Goal: Book appointment/travel/reservation

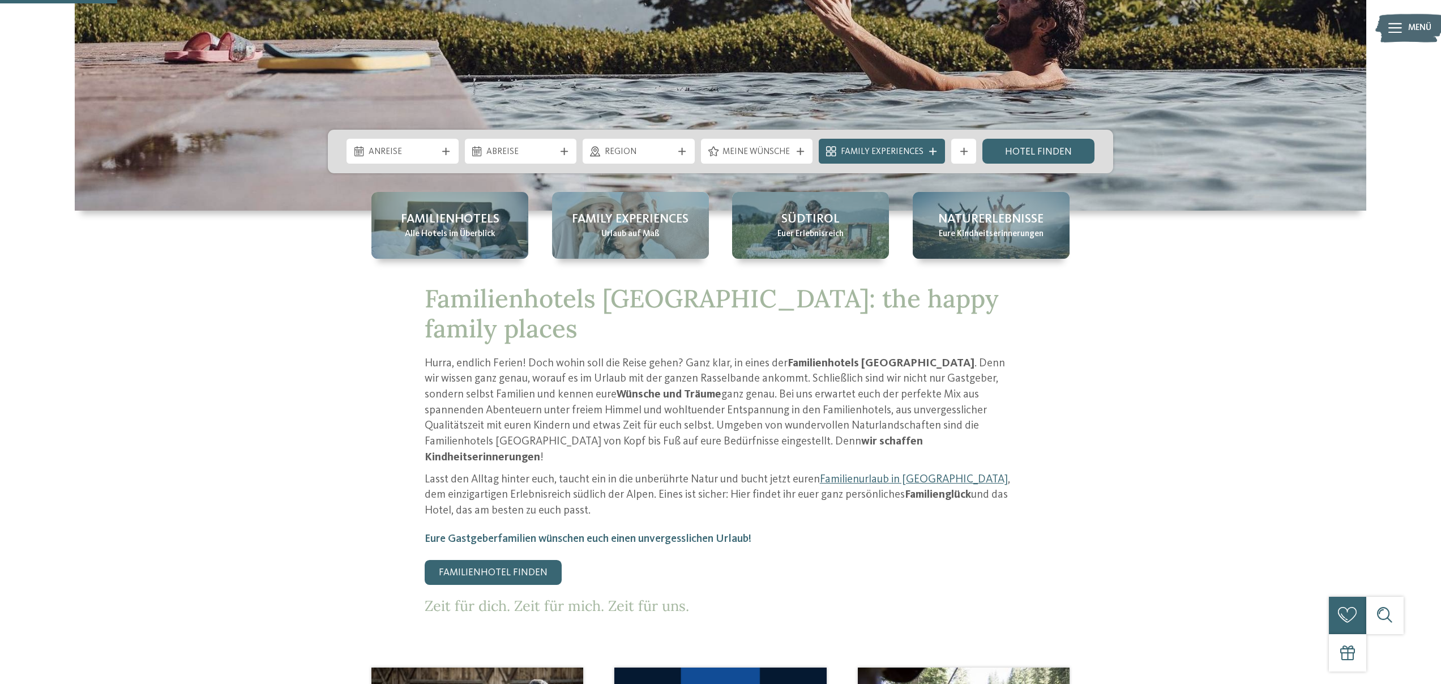
scroll to position [297, 0]
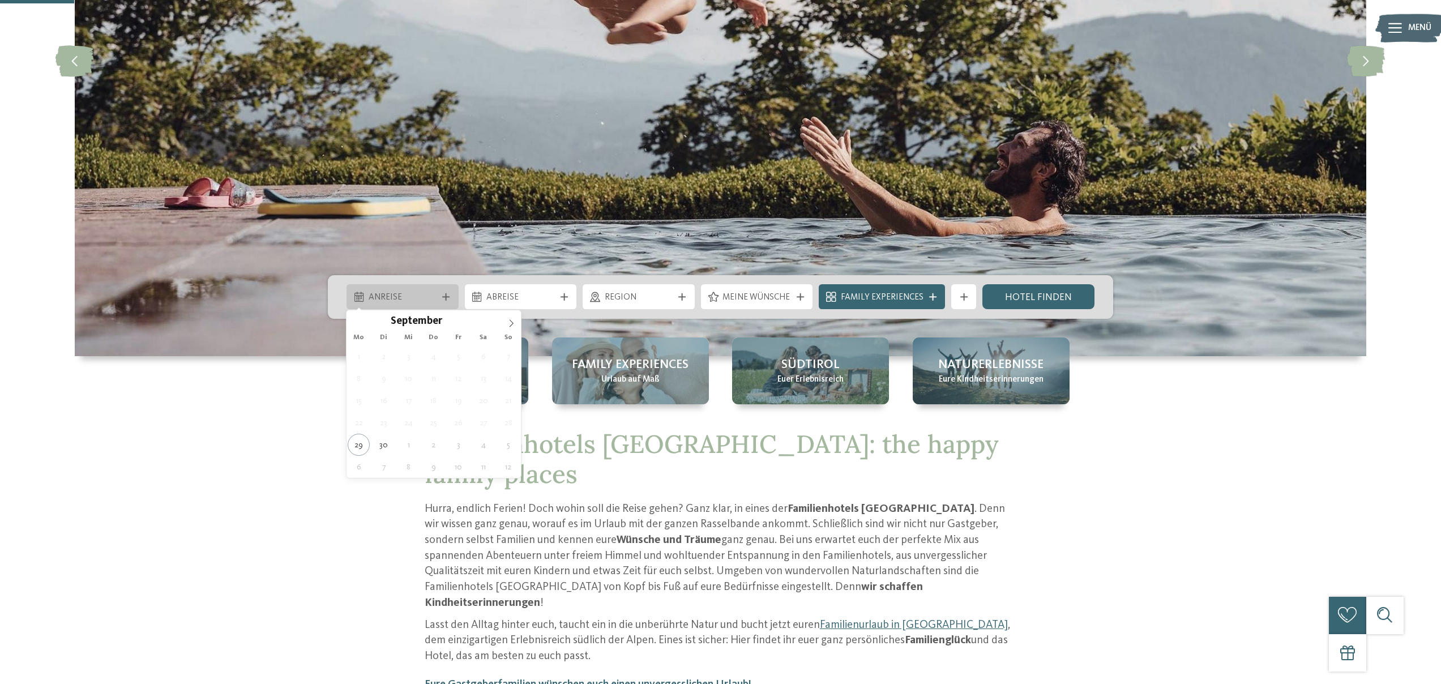
click at [436, 294] on span "Anreise" at bounding box center [403, 298] width 68 height 12
click at [509, 321] on icon at bounding box center [511, 323] width 8 height 8
type div "[DATE]"
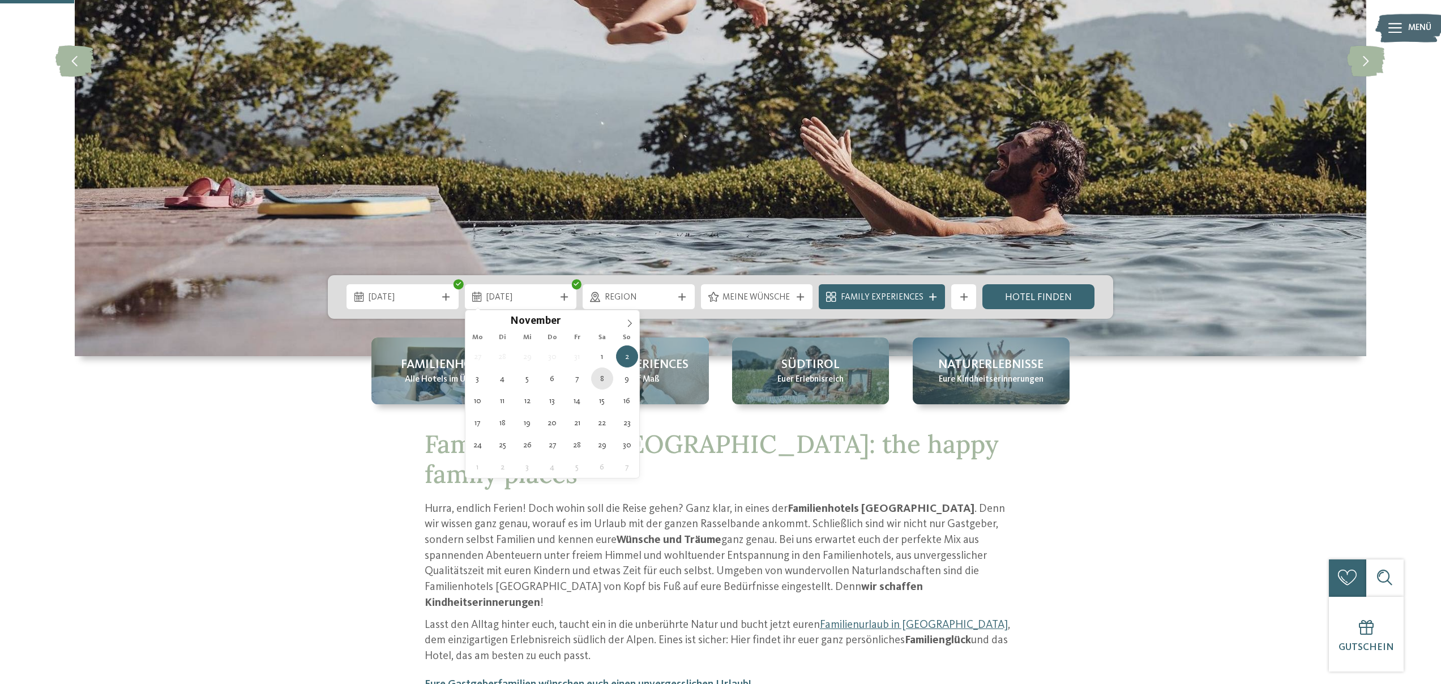
type div "[DATE]"
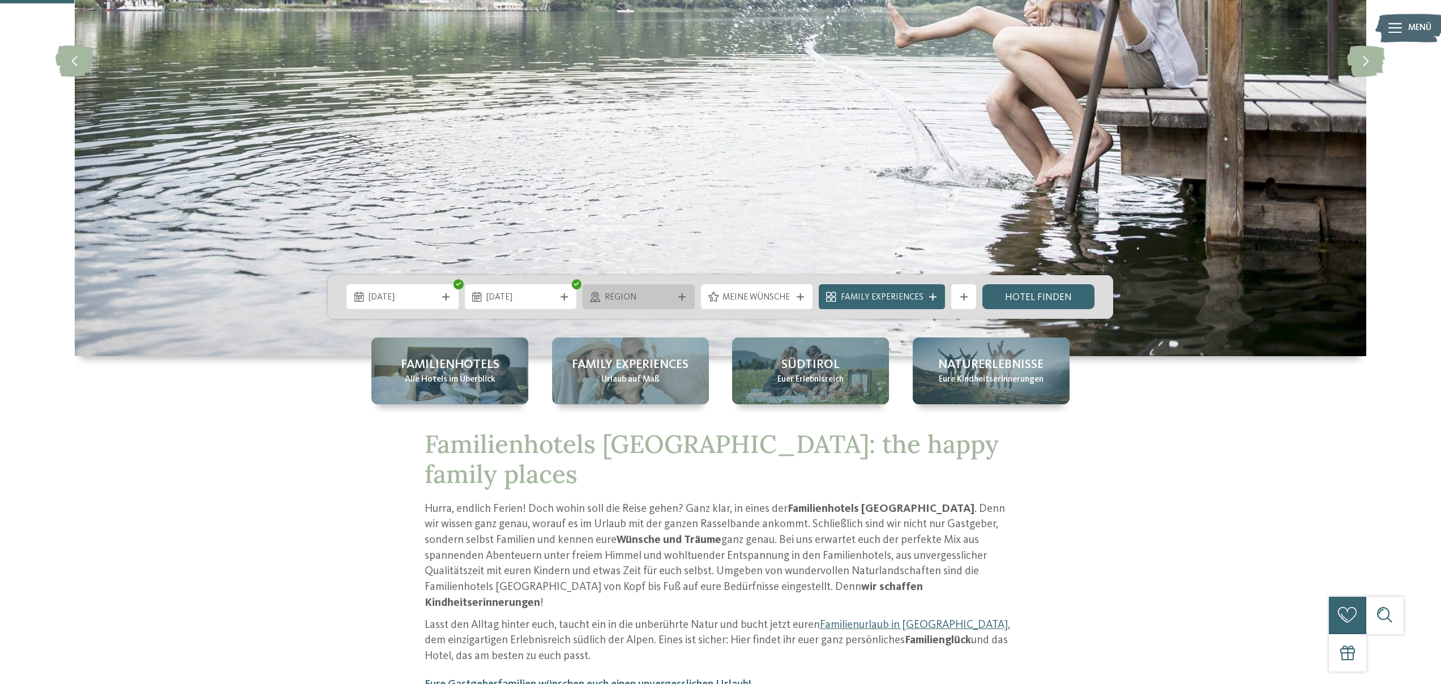
click at [622, 292] on span "Region" at bounding box center [639, 298] width 68 height 12
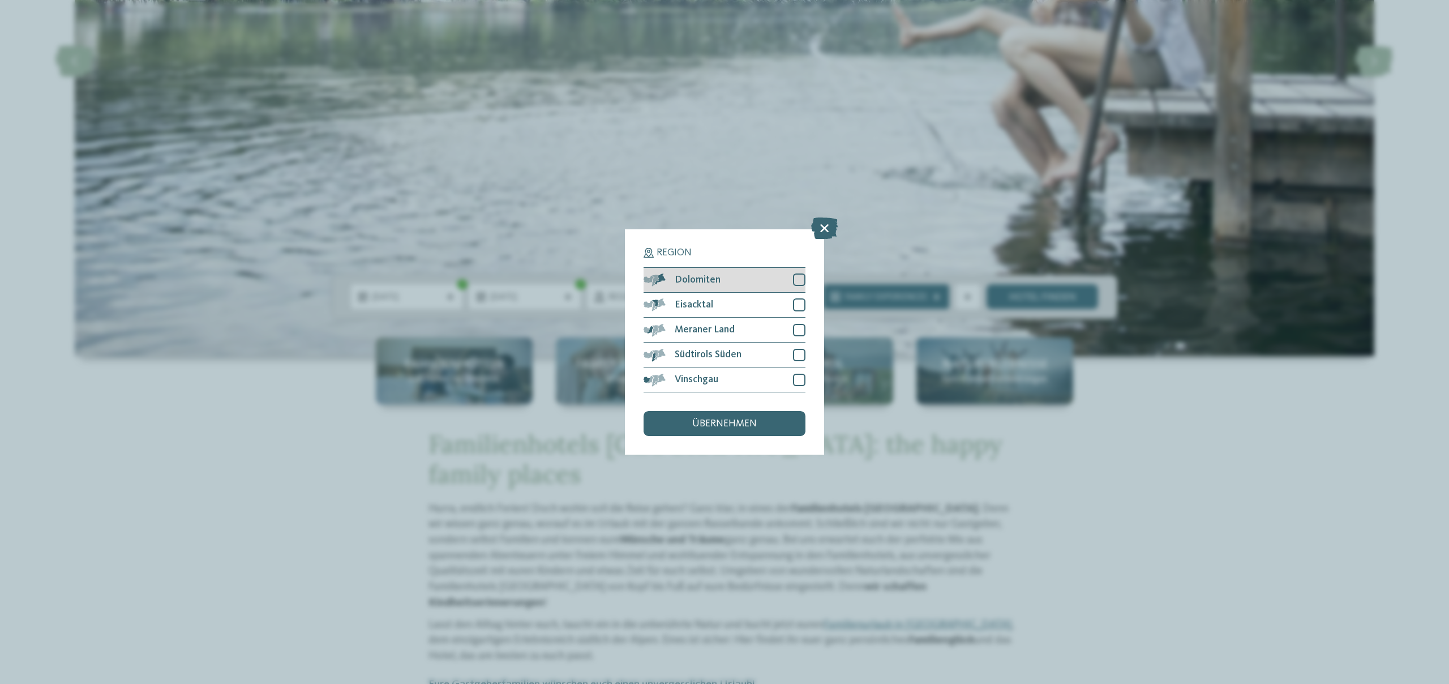
click at [775, 290] on div "Dolomiten" at bounding box center [725, 280] width 162 height 25
click at [783, 310] on div "Eisacktal" at bounding box center [725, 305] width 162 height 25
click at [794, 332] on div at bounding box center [799, 330] width 12 height 12
click at [801, 357] on div at bounding box center [799, 355] width 12 height 12
click at [796, 383] on div at bounding box center [799, 380] width 12 height 12
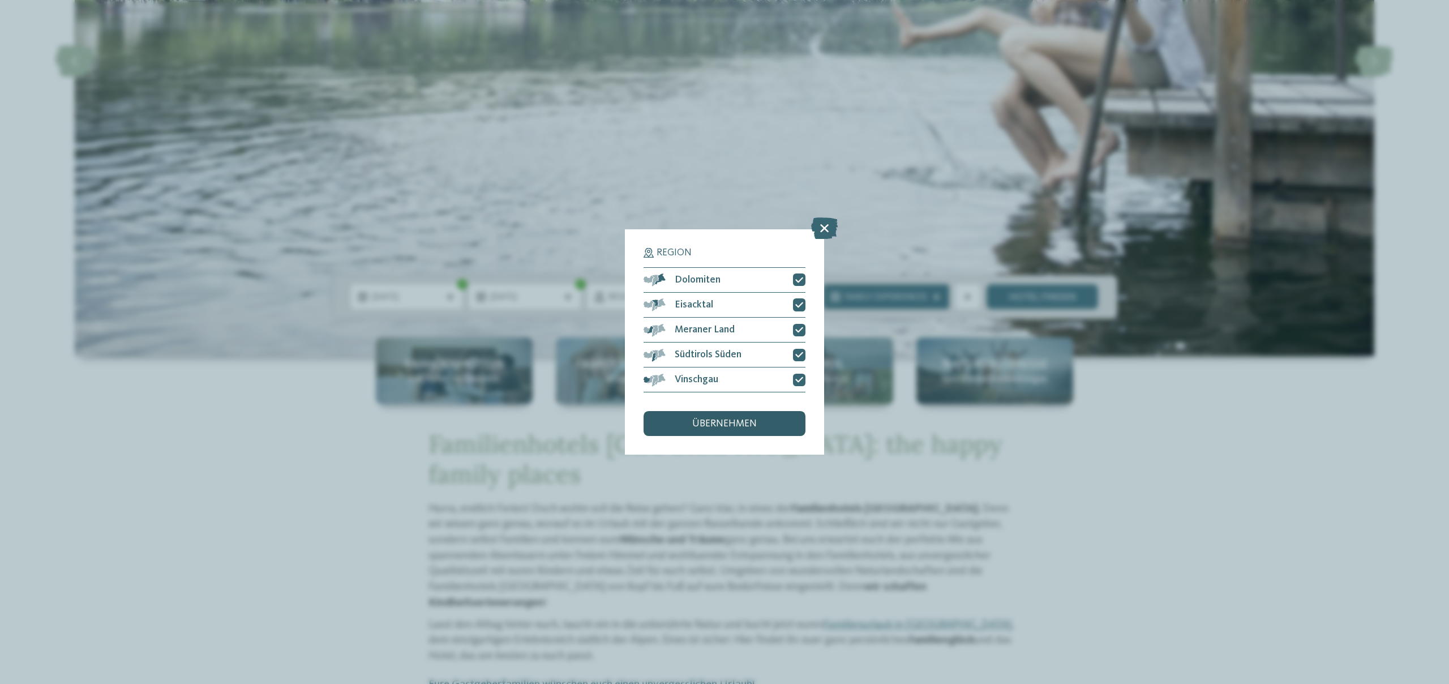
click at [734, 426] on span "übernehmen" at bounding box center [724, 424] width 65 height 10
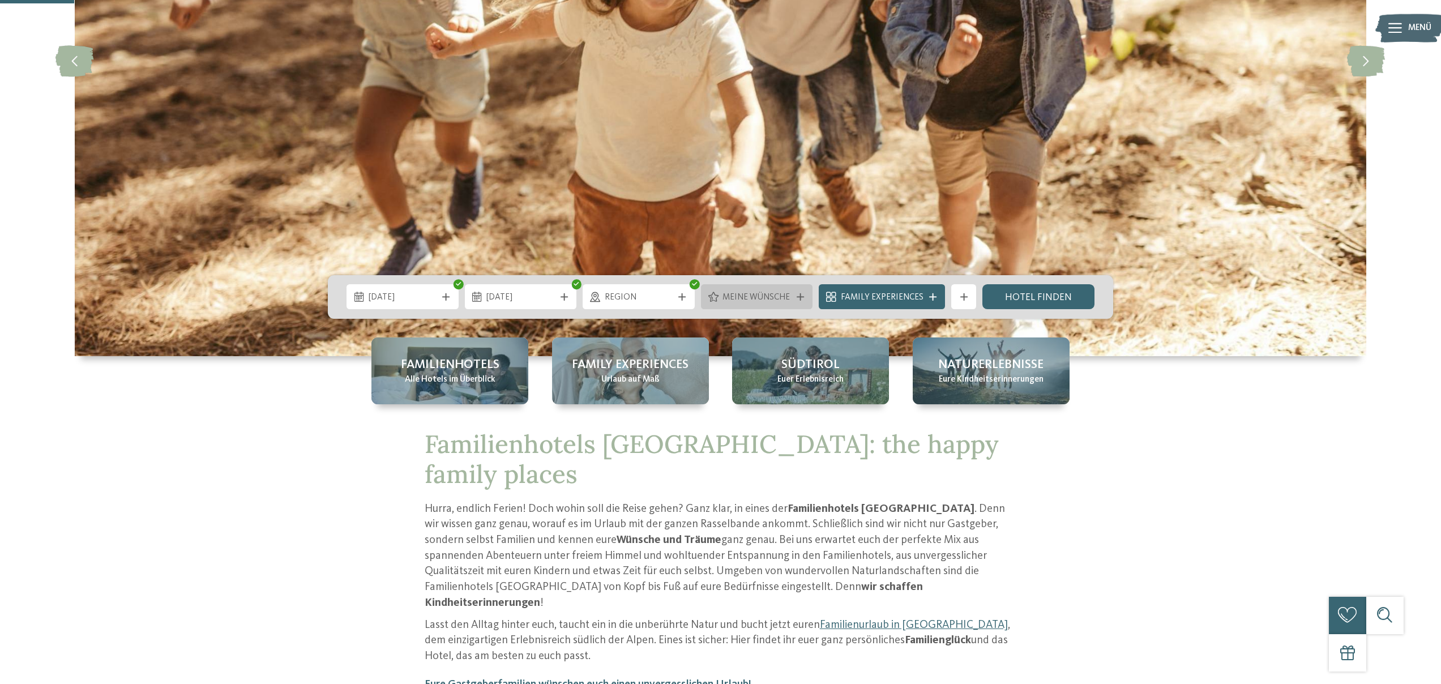
click at [786, 299] on span "Meine Wünsche" at bounding box center [756, 298] width 68 height 12
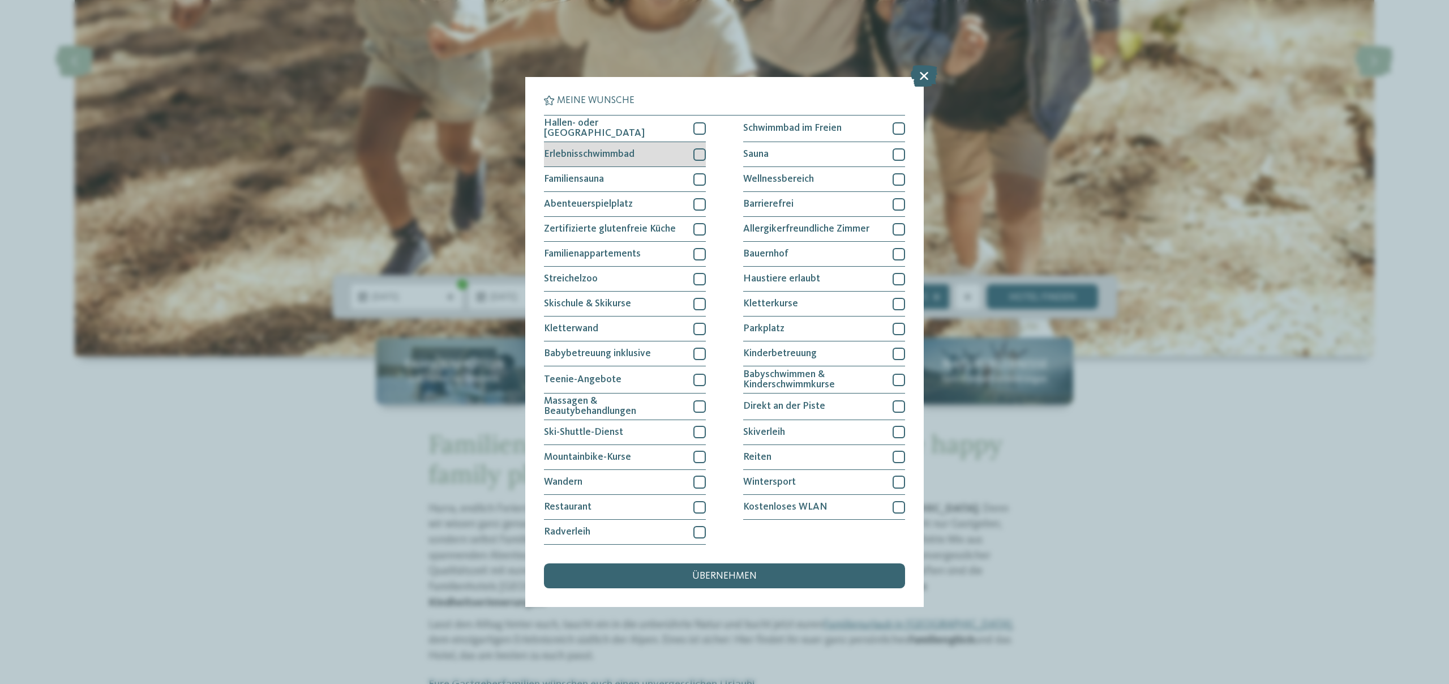
click at [703, 148] on div at bounding box center [699, 154] width 12 height 12
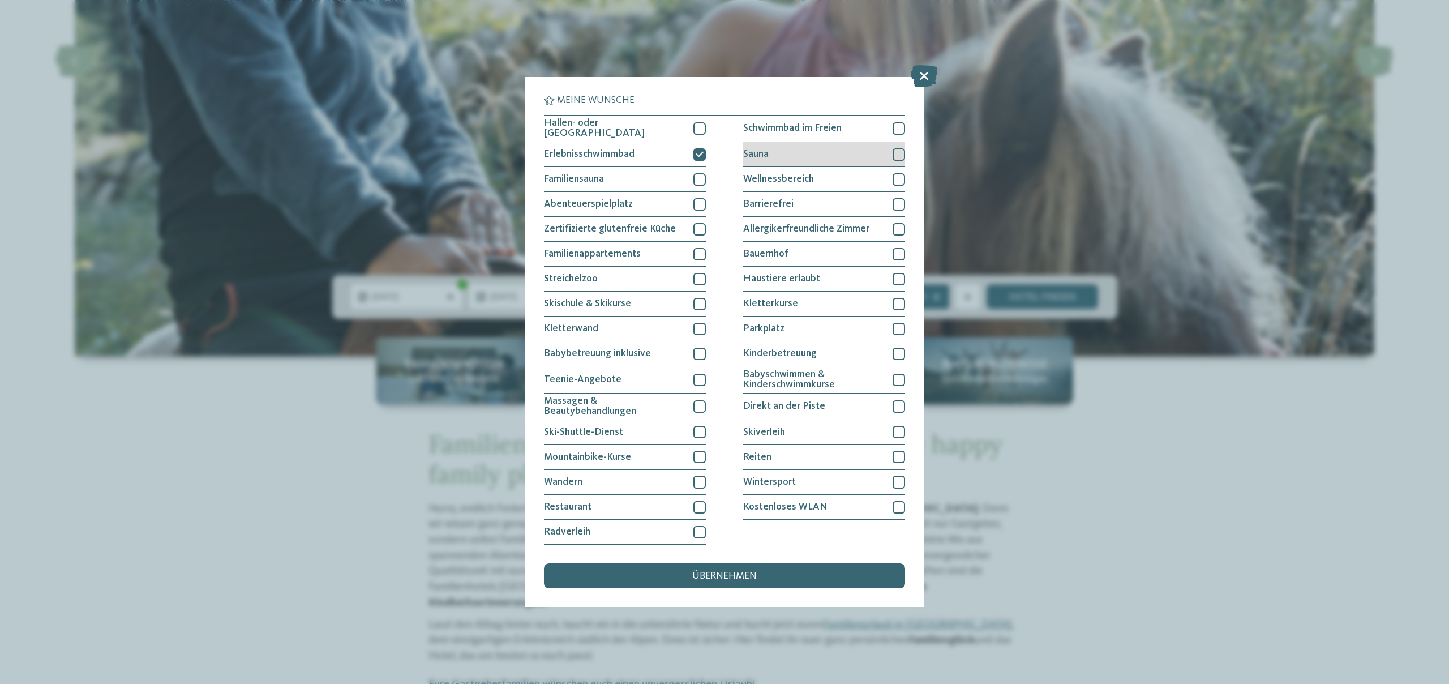
click at [850, 157] on div "Sauna" at bounding box center [824, 154] width 162 height 25
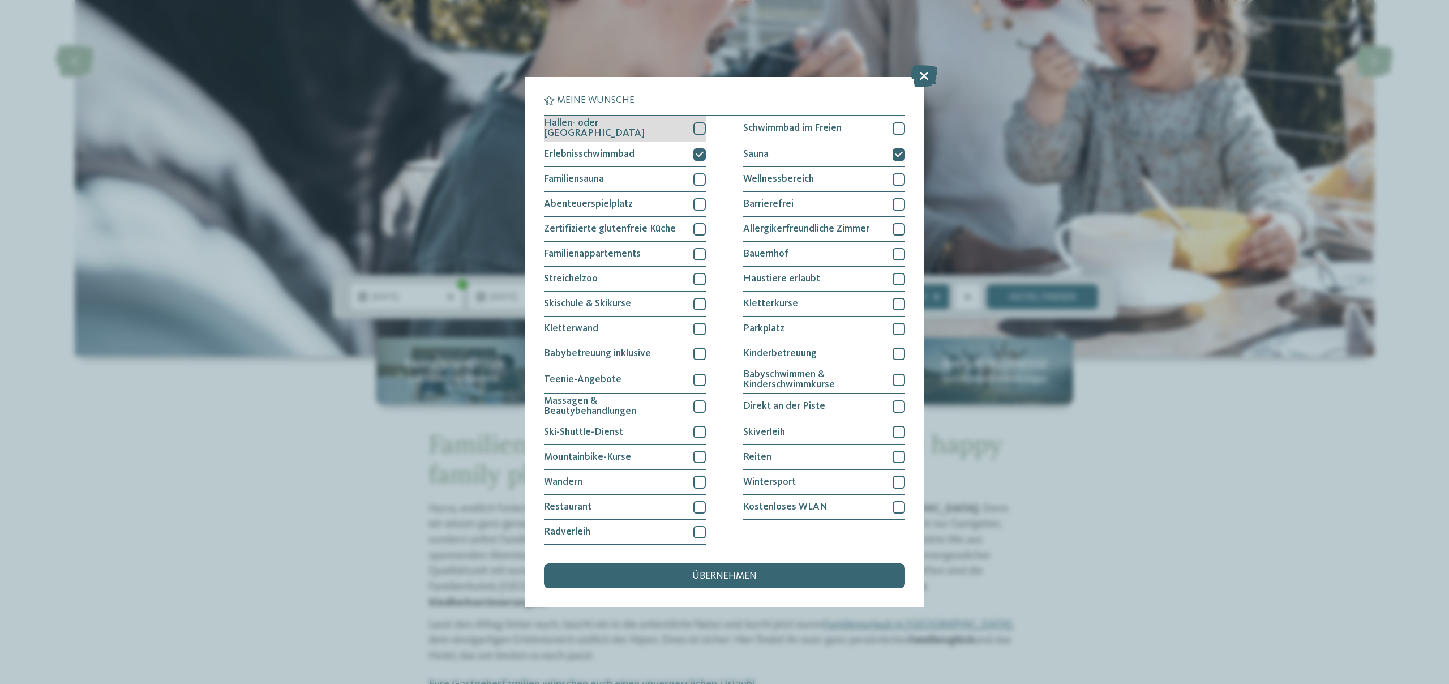
click at [699, 129] on div at bounding box center [699, 128] width 12 height 12
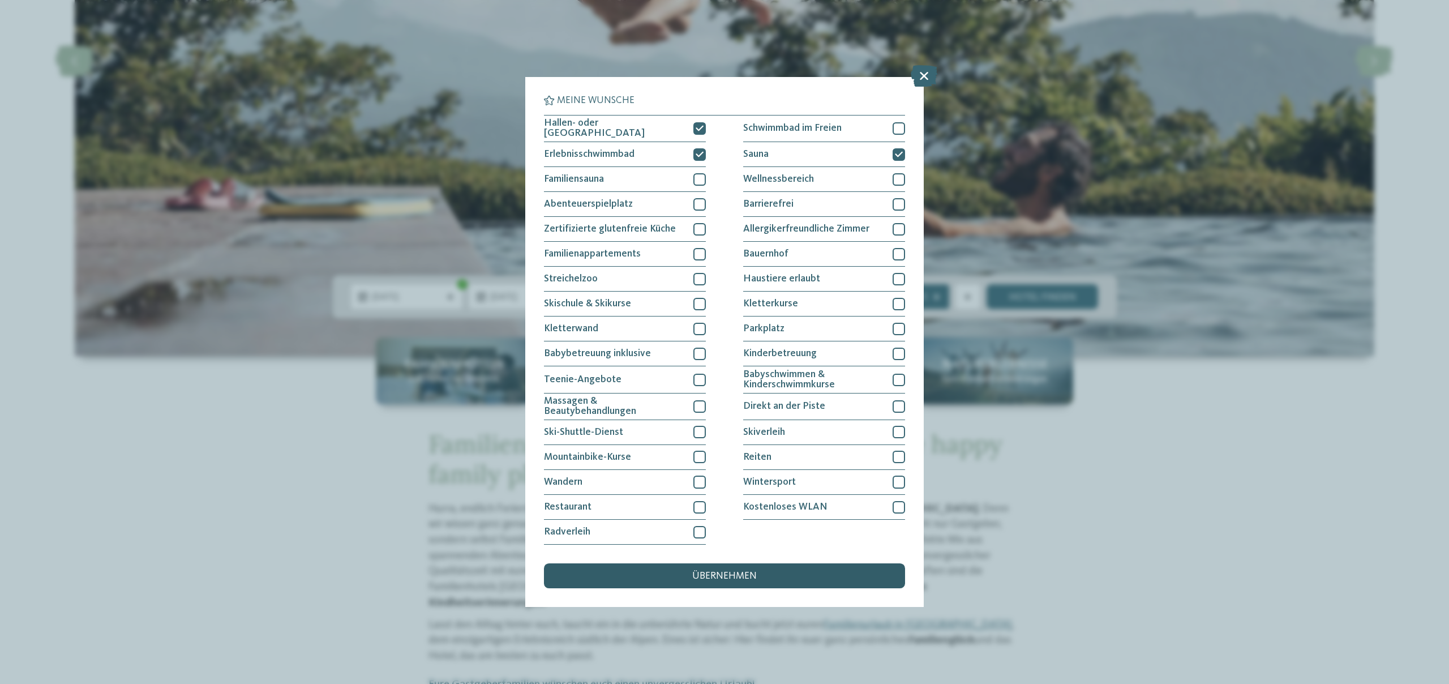
click at [743, 574] on span "übernehmen" at bounding box center [724, 576] width 65 height 10
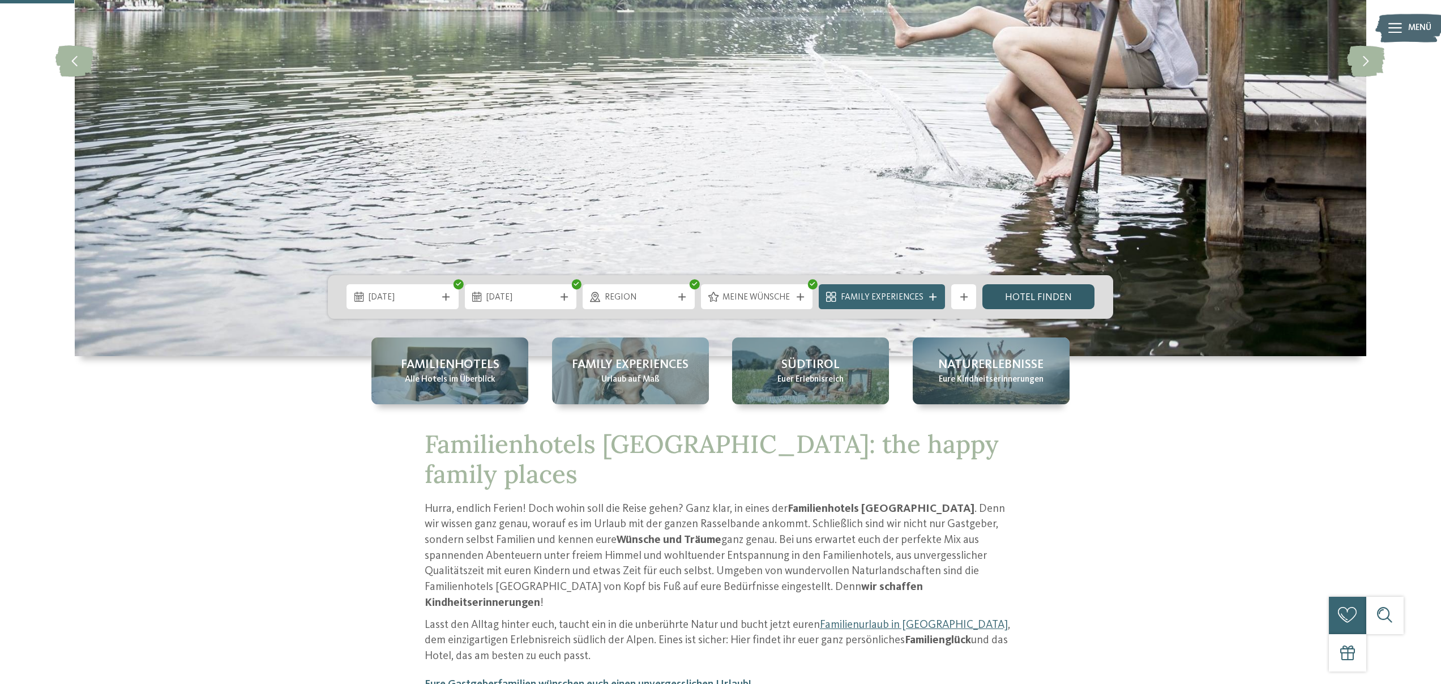
click at [1047, 302] on link "Hotel finden" at bounding box center [1038, 296] width 112 height 25
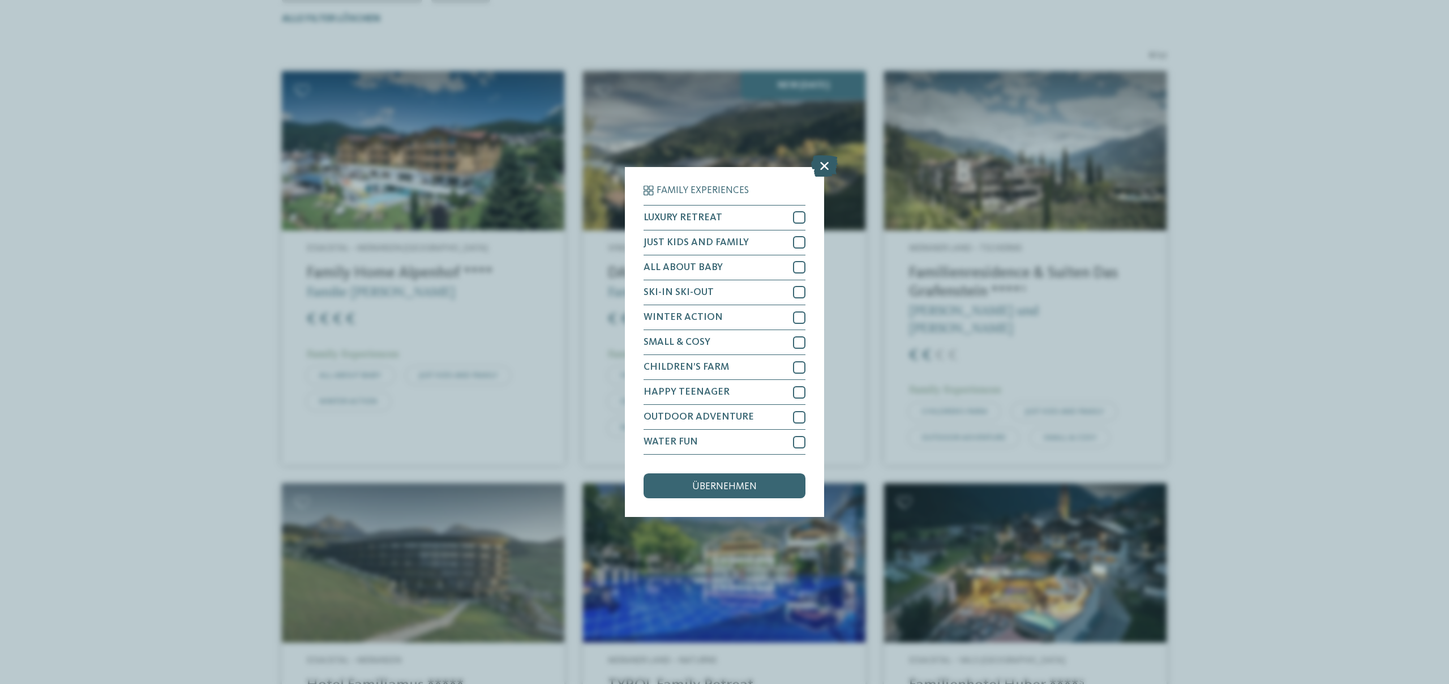
click at [821, 169] on icon at bounding box center [824, 166] width 27 height 22
click at [821, 169] on img at bounding box center [724, 150] width 282 height 159
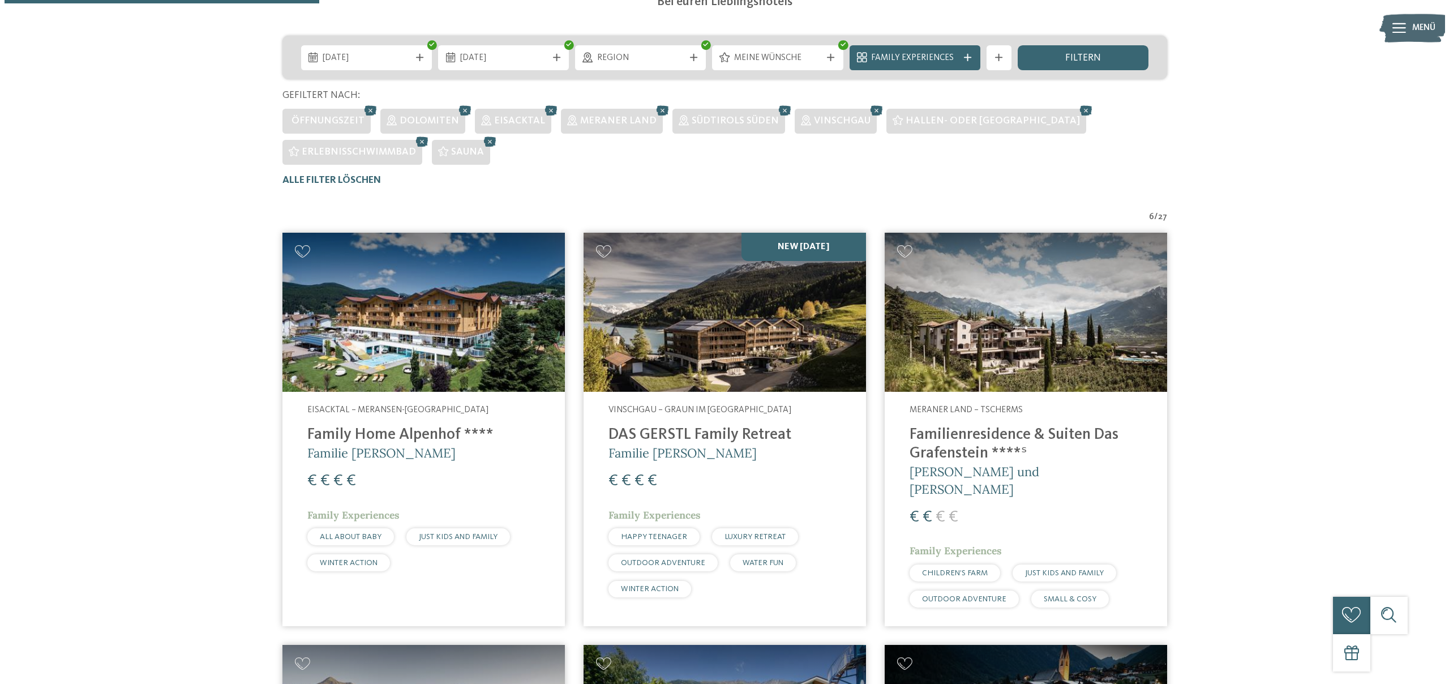
scroll to position [290, 0]
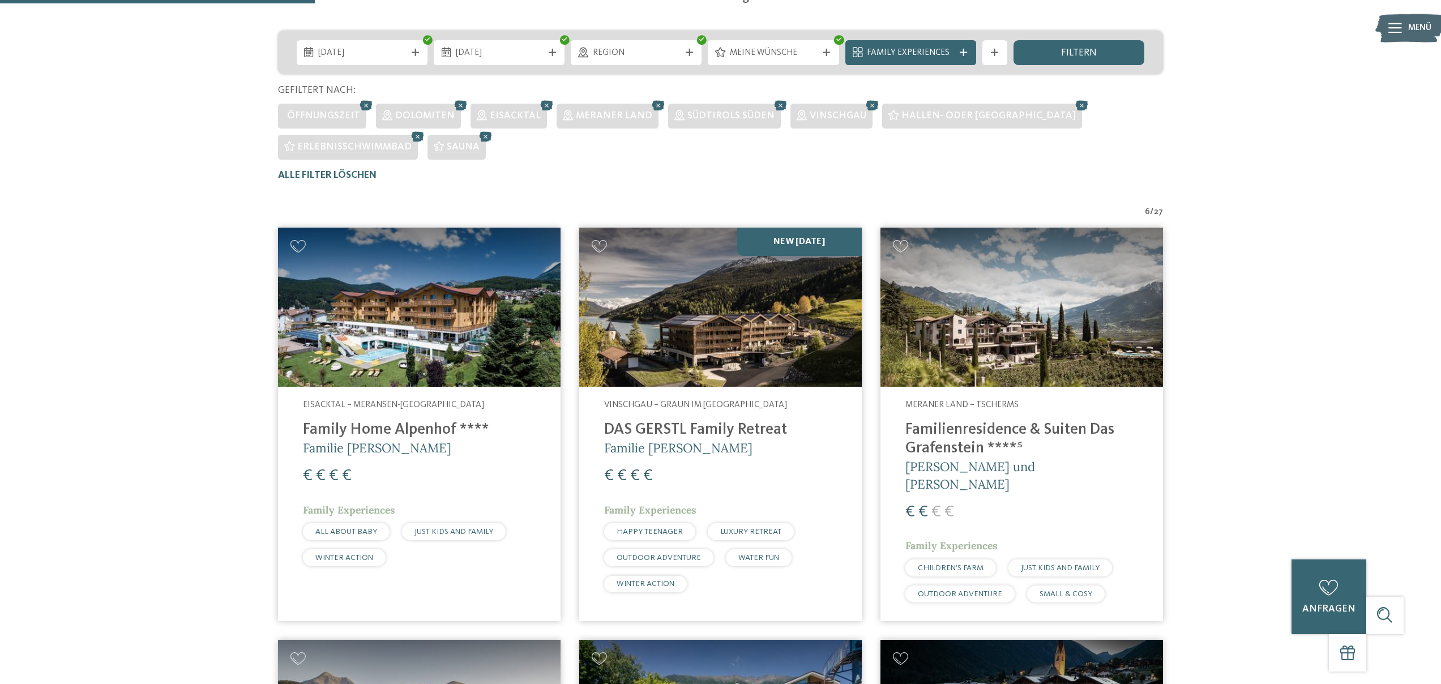
click at [1038, 305] on img at bounding box center [1021, 307] width 282 height 159
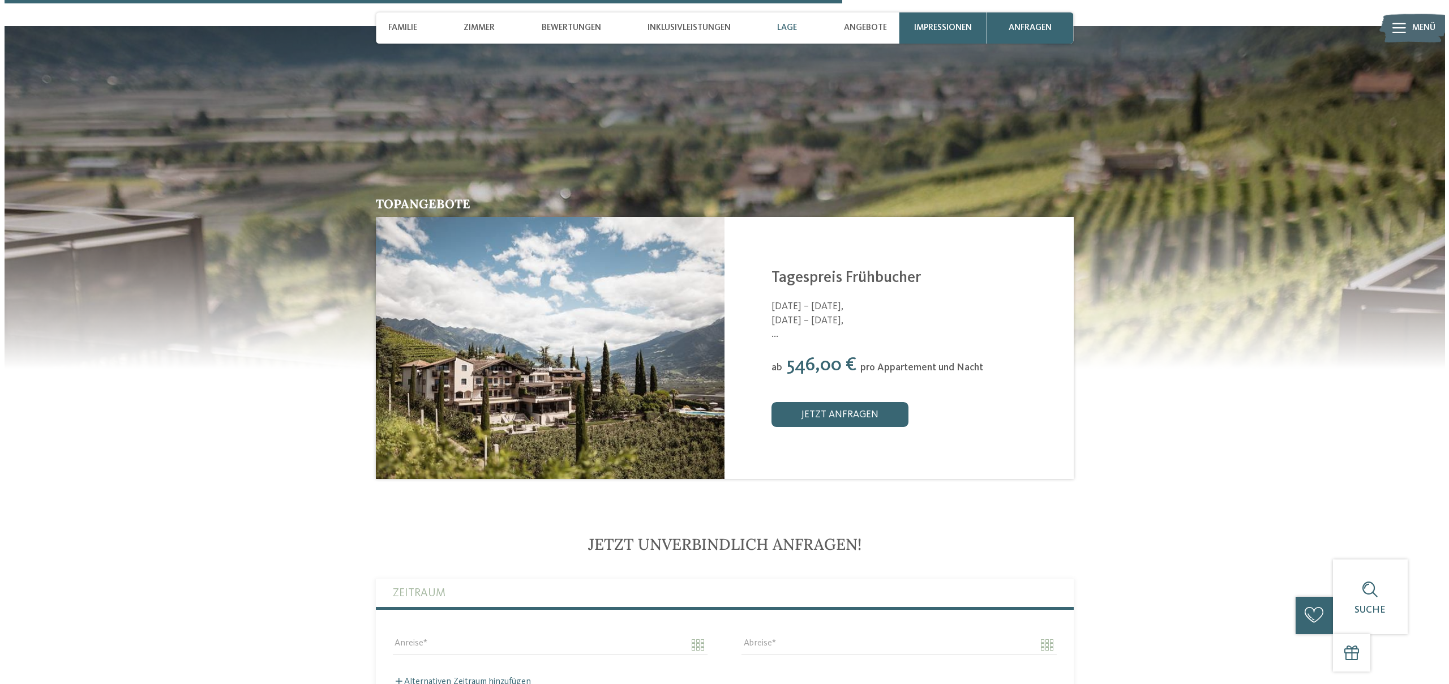
scroll to position [2562, 0]
